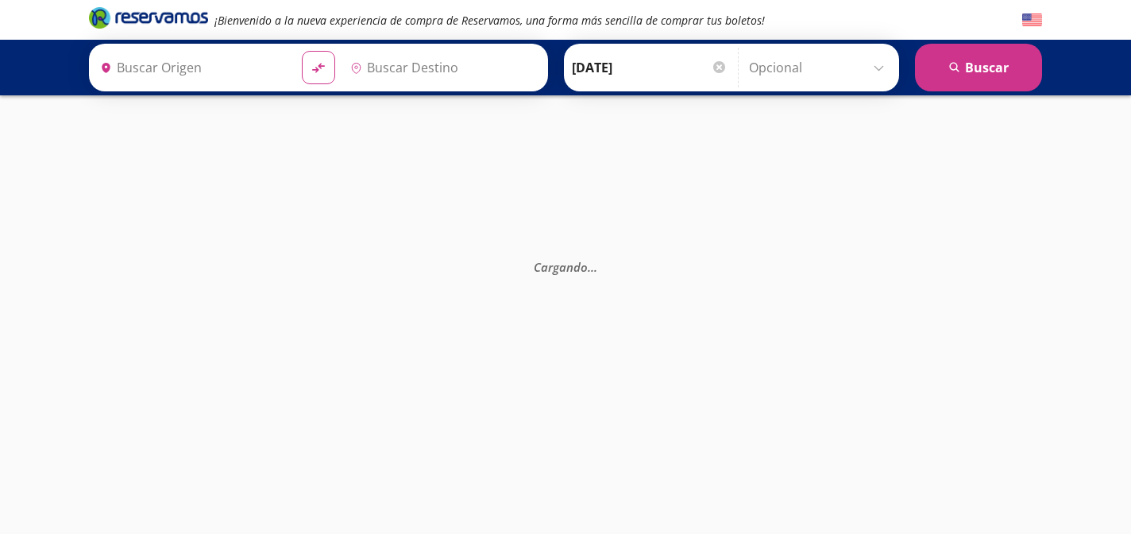
type input "[GEOGRAPHIC_DATA], [GEOGRAPHIC_DATA]"
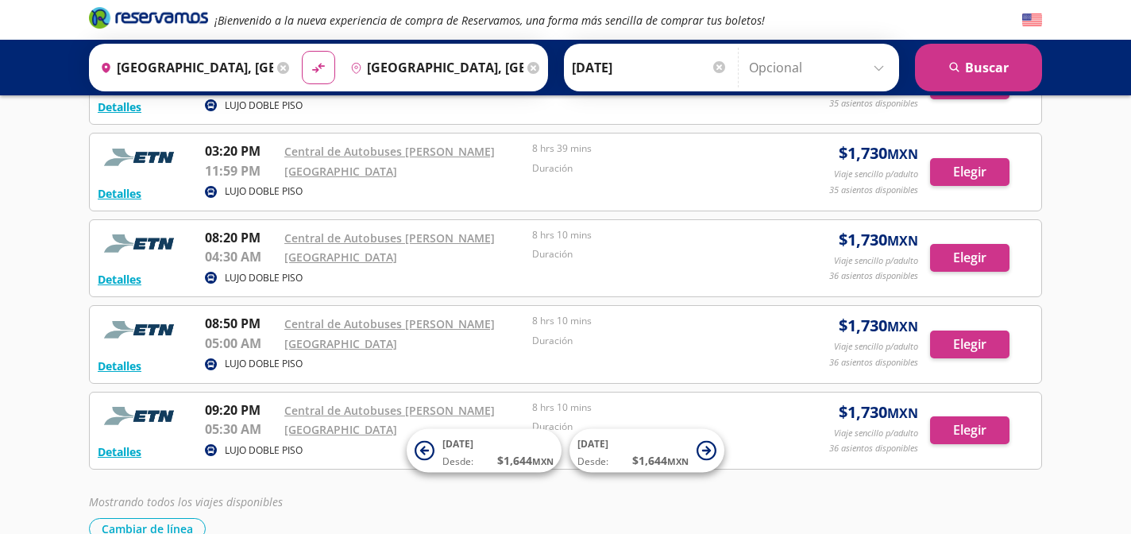
scroll to position [396, 0]
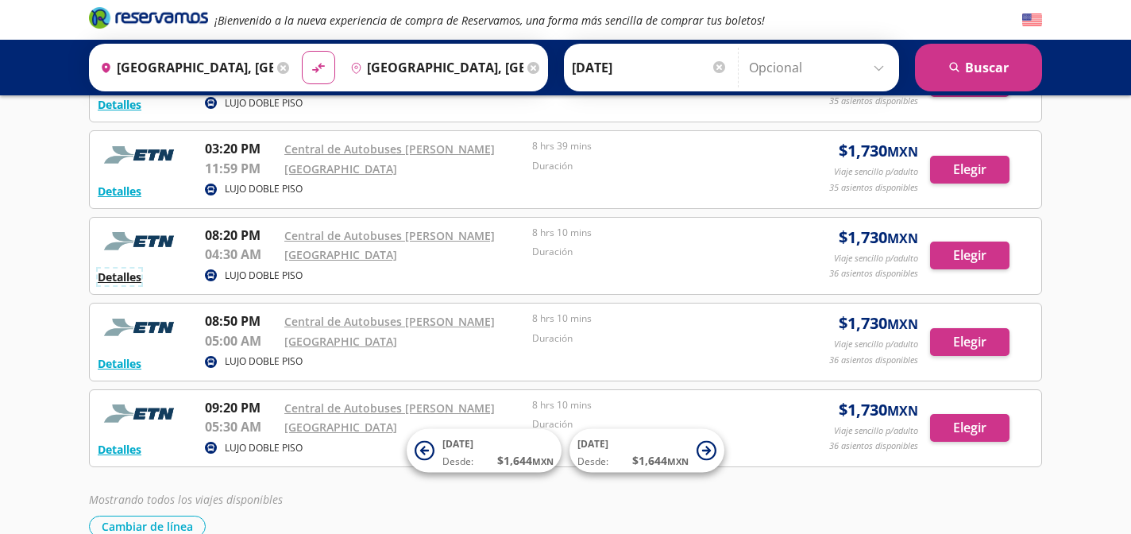
click at [128, 275] on button "Detalles" at bounding box center [120, 277] width 44 height 17
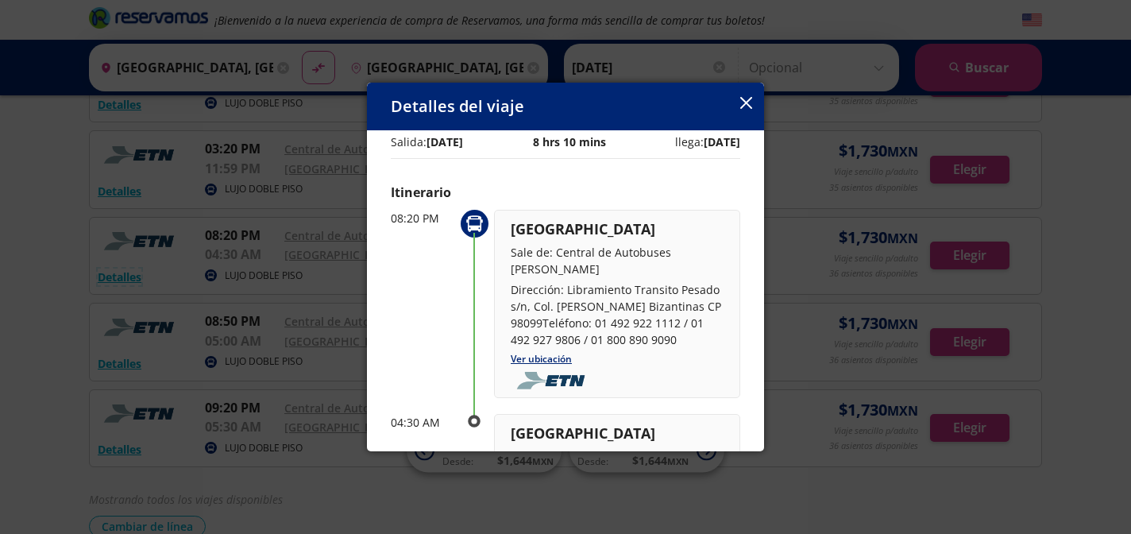
scroll to position [0, 0]
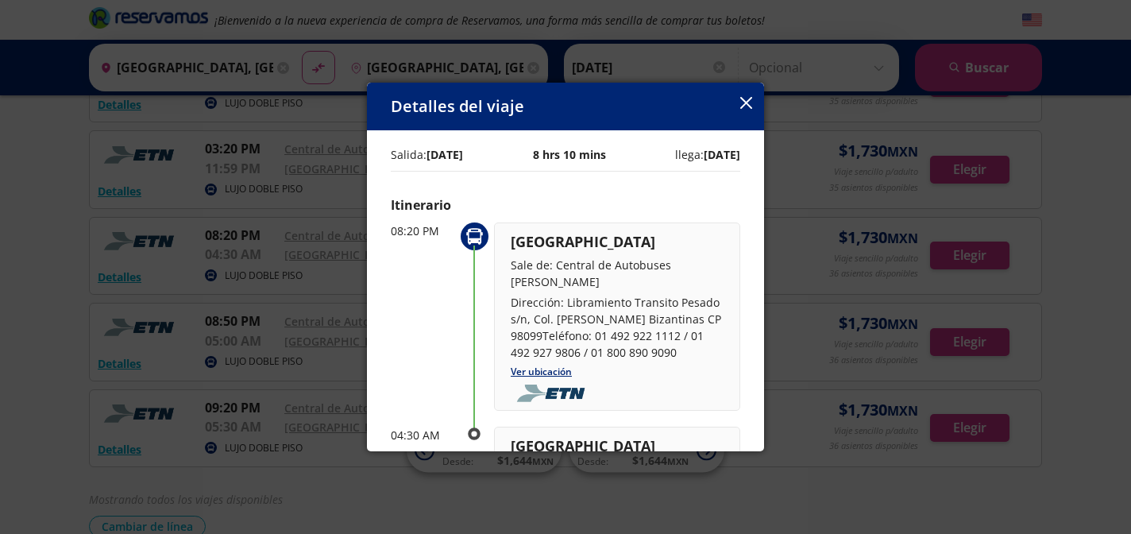
click at [747, 108] on icon "button" at bounding box center [746, 103] width 12 height 12
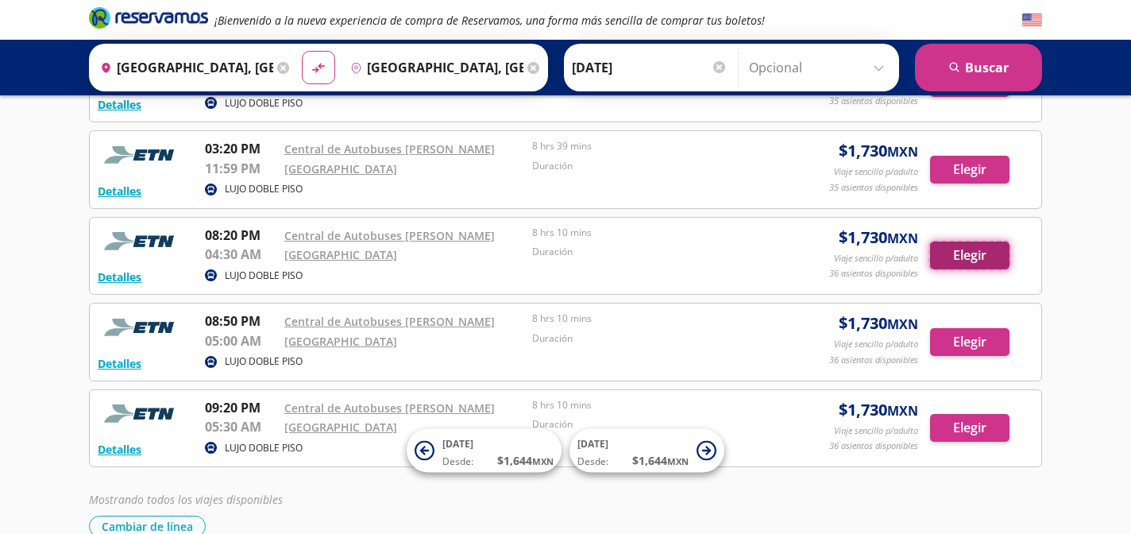
click at [968, 258] on button "Elegir" at bounding box center [969, 256] width 79 height 28
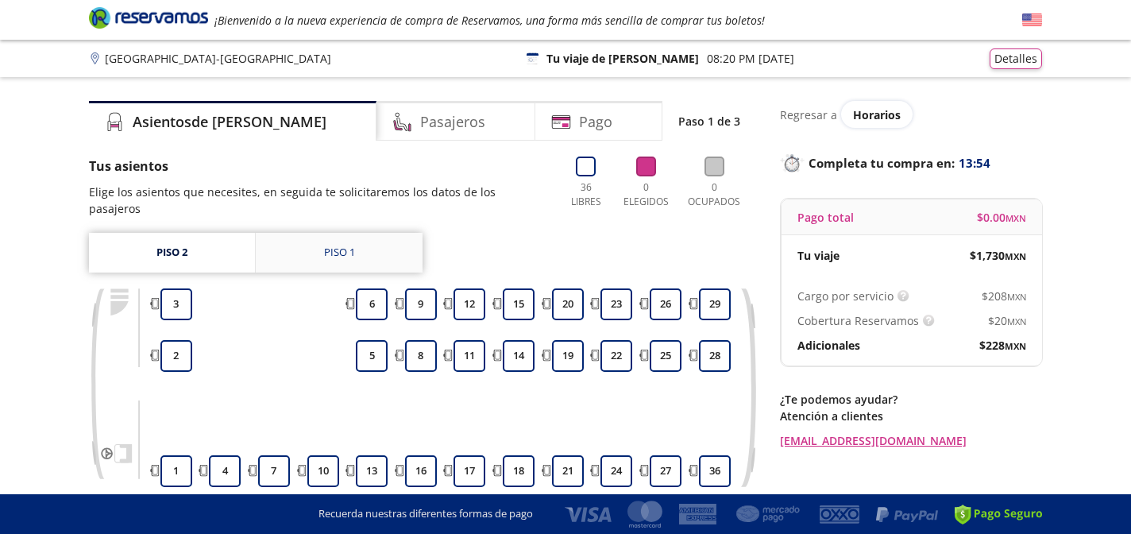
click at [346, 245] on div "Piso 1" at bounding box center [339, 253] width 31 height 16
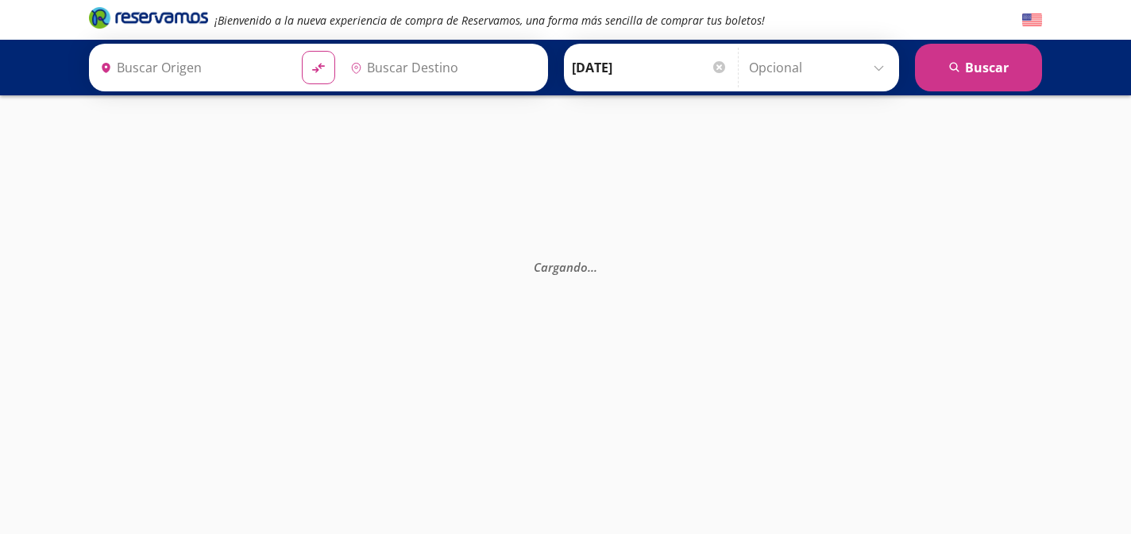
type input "[GEOGRAPHIC_DATA], [GEOGRAPHIC_DATA]"
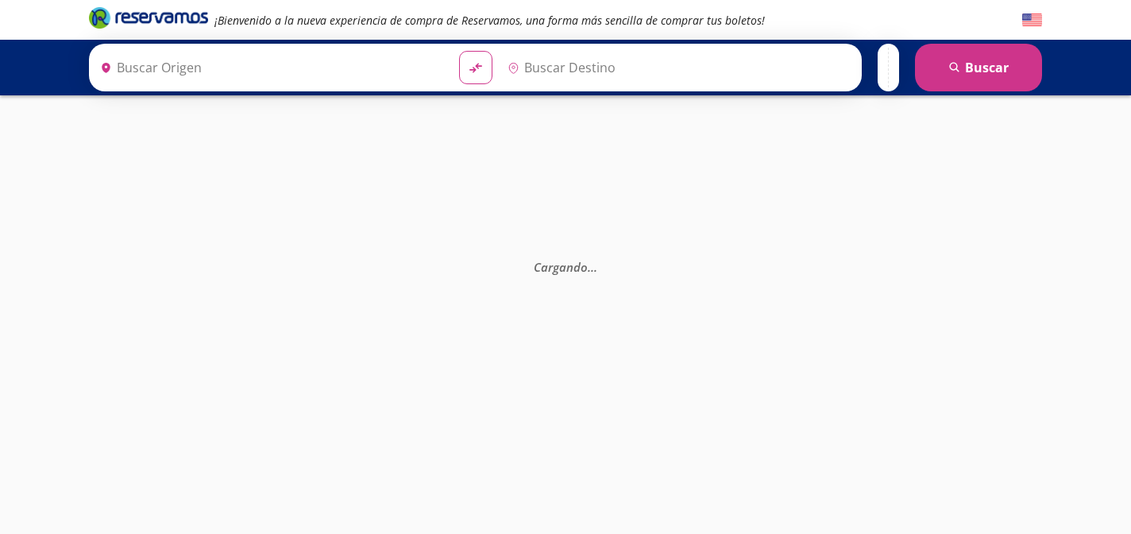
type input "[GEOGRAPHIC_DATA], [GEOGRAPHIC_DATA]"
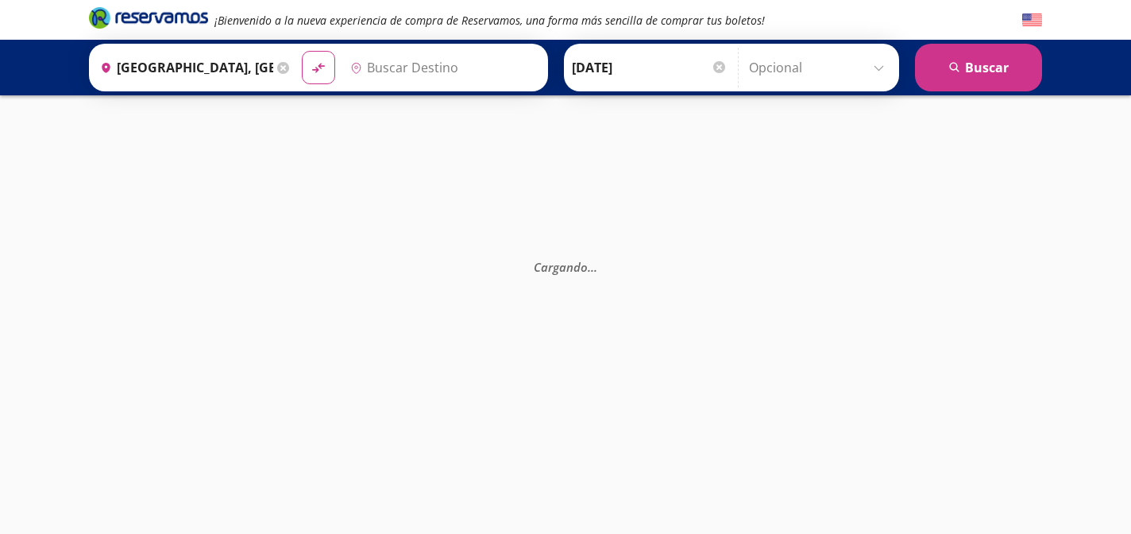
type input "[GEOGRAPHIC_DATA], [GEOGRAPHIC_DATA]"
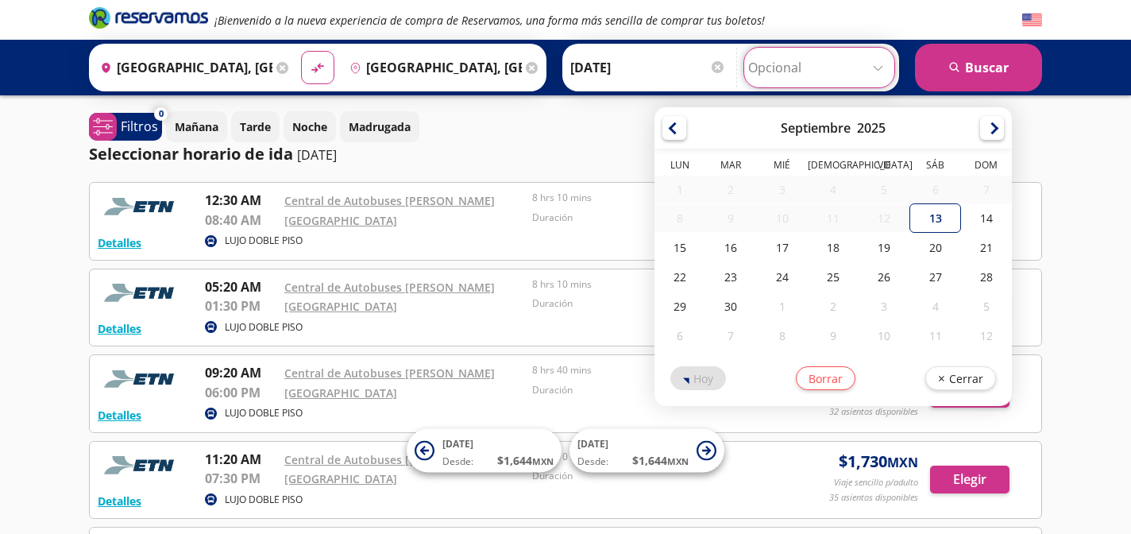
click at [878, 74] on input "Opcional" at bounding box center [819, 68] width 142 height 40
click at [878, 73] on input "Opcional" at bounding box center [819, 68] width 142 height 40
